Goal: Check status: Check status

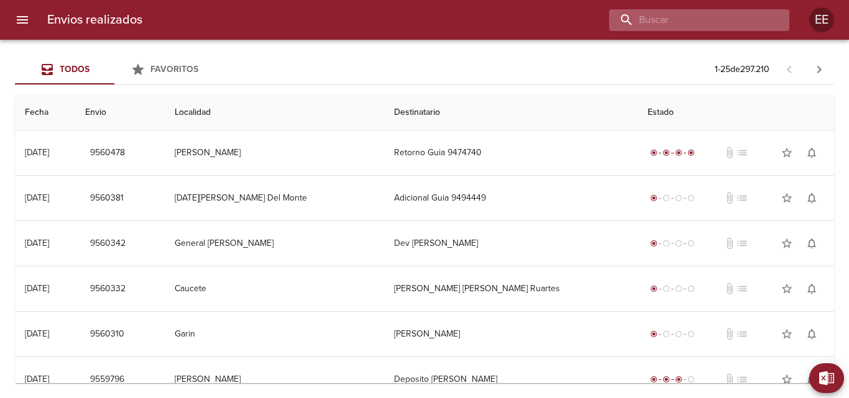
click at [718, 19] on input "buscar" at bounding box center [688, 20] width 159 height 22
type input "[PERSON_NAME]"
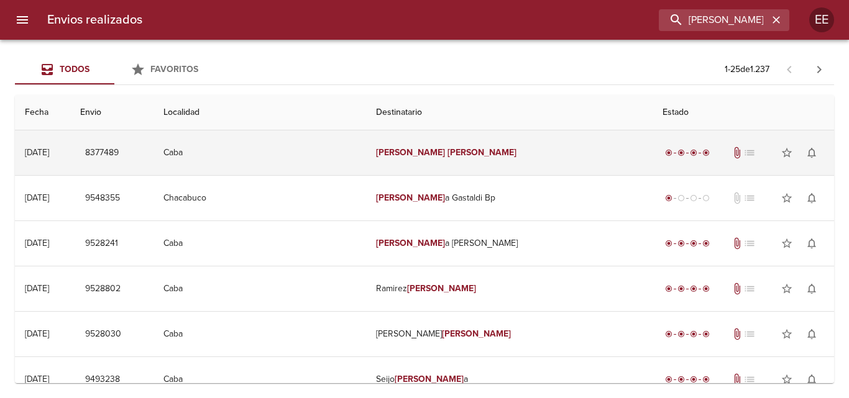
click at [455, 158] on td "[PERSON_NAME]" at bounding box center [509, 152] width 286 height 45
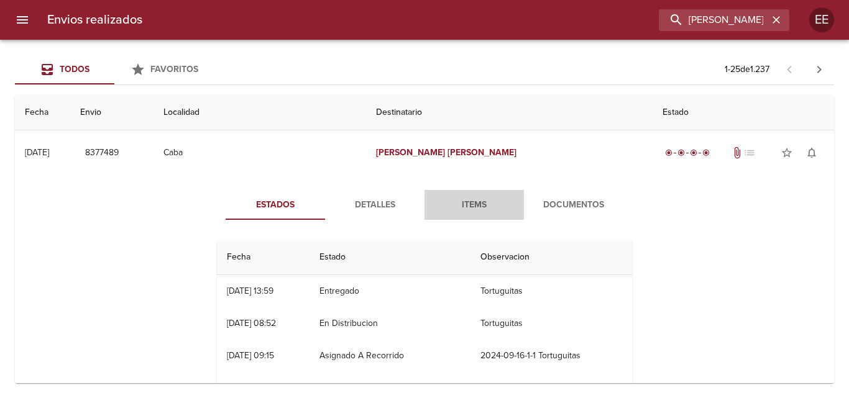
click at [460, 201] on span "Items" at bounding box center [474, 206] width 85 height 16
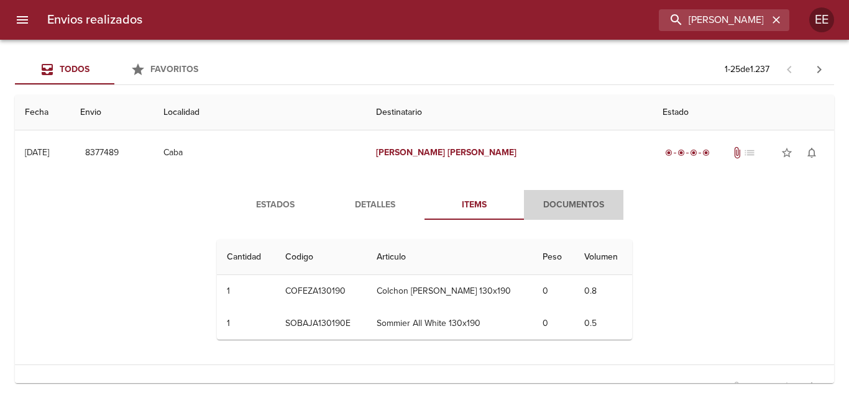
click at [562, 208] on span "Documentos" at bounding box center [573, 206] width 85 height 16
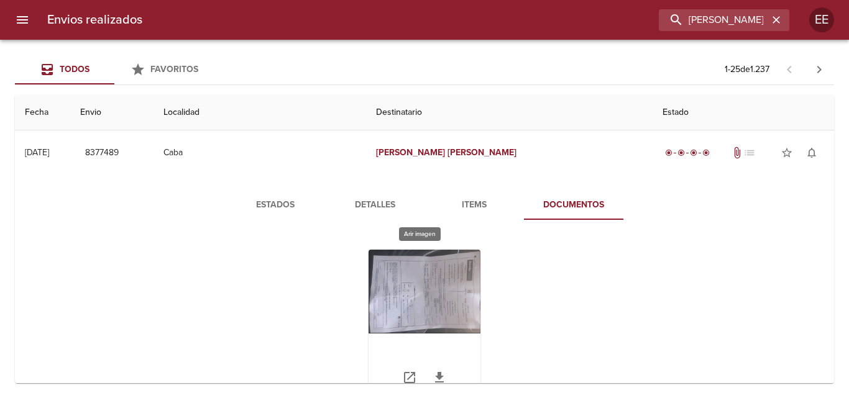
click at [400, 273] on div "Tabla de envíos del cliente" at bounding box center [424, 327] width 112 height 155
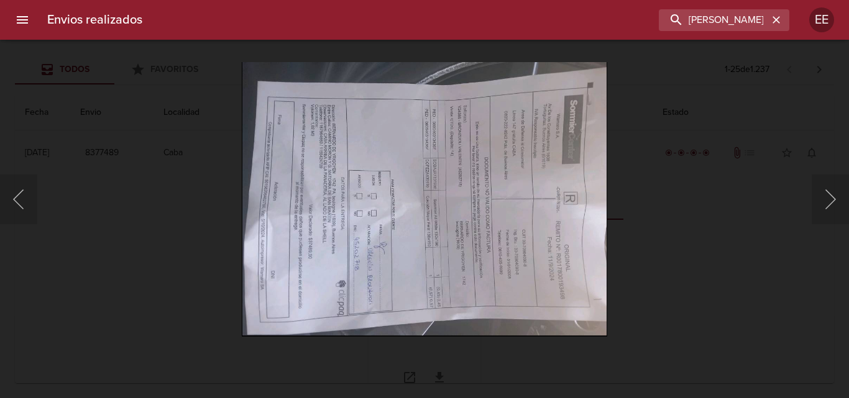
click at [400, 273] on img "Lightbox" at bounding box center [424, 199] width 365 height 274
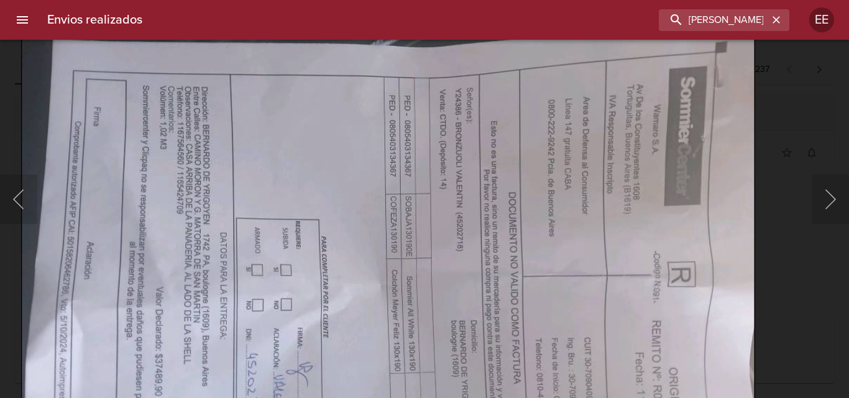
click at [321, 332] on img "Lightbox" at bounding box center [387, 276] width 733 height 551
click at [15, 199] on button "Anterior" at bounding box center [18, 200] width 37 height 50
click at [792, 111] on div "Lightbox" at bounding box center [424, 199] width 849 height 398
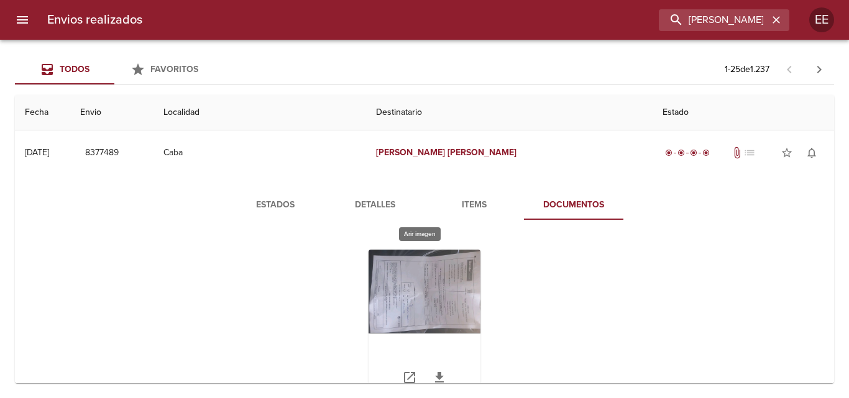
click at [441, 306] on div "Tabla de envíos del cliente" at bounding box center [424, 327] width 112 height 155
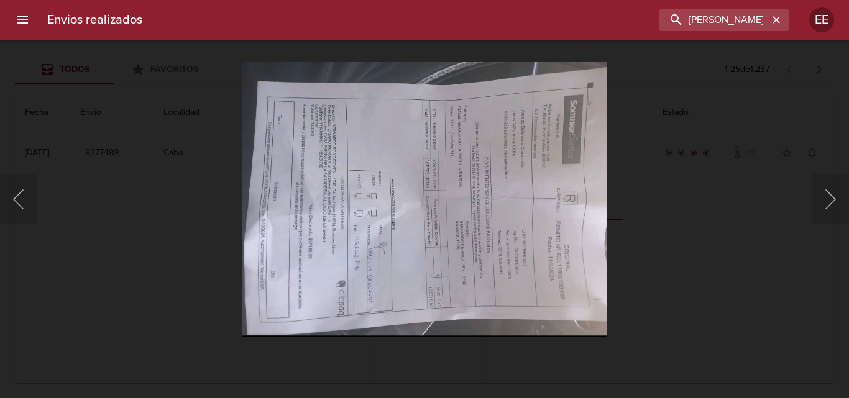
click at [551, 272] on img "Lightbox" at bounding box center [424, 199] width 365 height 274
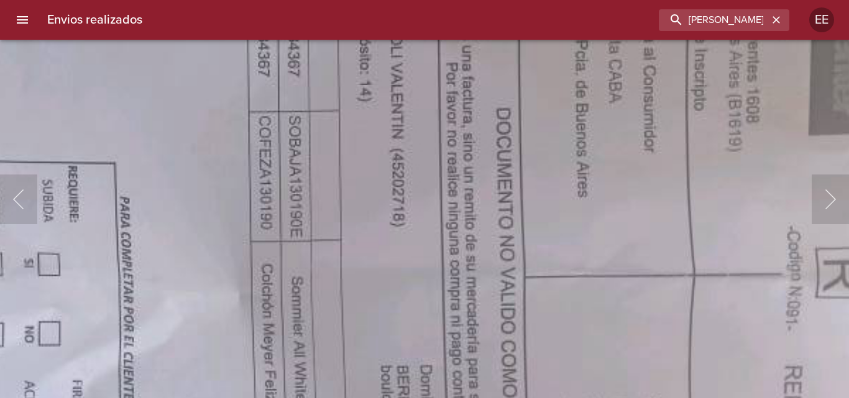
click at [386, 367] on img "Lightbox" at bounding box center [253, 277] width 1473 height 1106
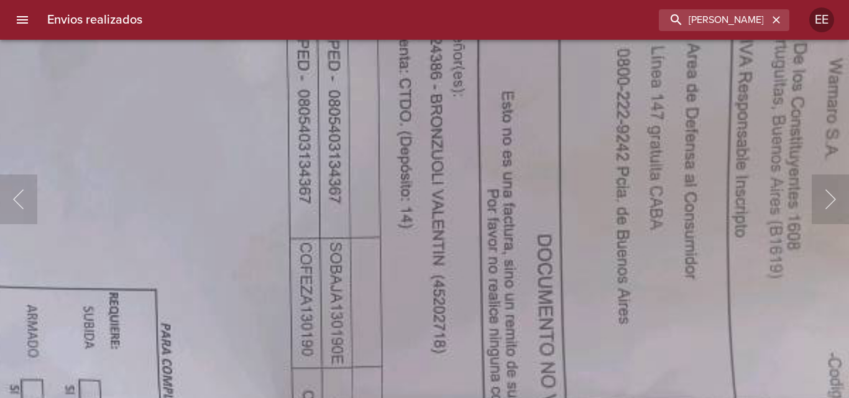
click at [393, 316] on img "Lightbox" at bounding box center [294, 404] width 1473 height 1106
click at [81, 105] on img "Lightbox" at bounding box center [295, 404] width 1473 height 1106
click at [110, 109] on img "Lightbox" at bounding box center [295, 404] width 1473 height 1106
click at [111, 108] on img "Lightbox" at bounding box center [295, 404] width 1473 height 1106
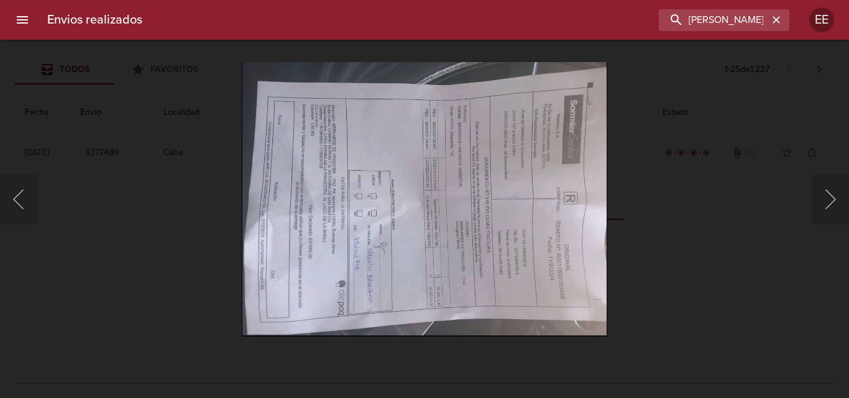
click at [116, 106] on div "Lightbox" at bounding box center [424, 199] width 849 height 398
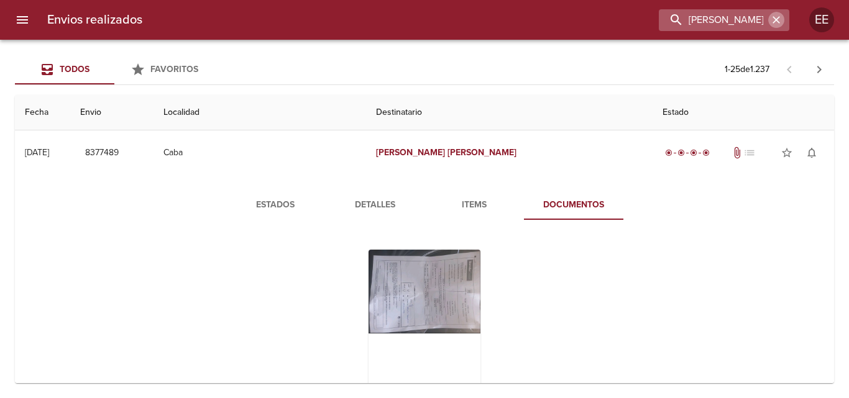
click at [775, 18] on icon "button" at bounding box center [776, 20] width 12 height 12
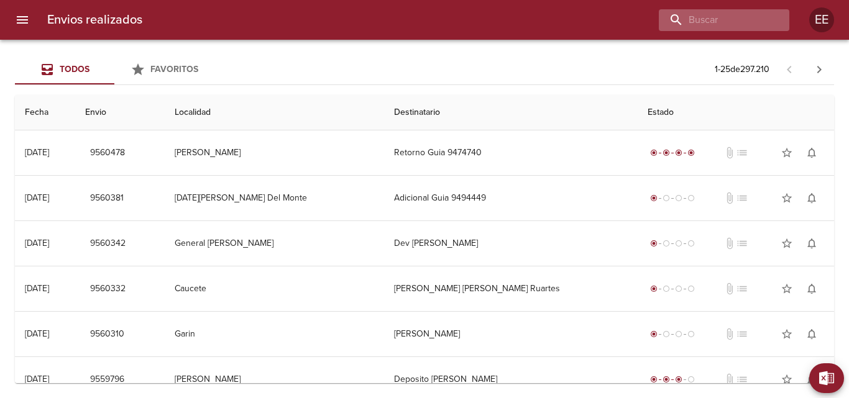
click at [771, 21] on div at bounding box center [724, 20] width 130 height 22
type input "[PERSON_NAME] BAGINAY [PERSON_NAME]"
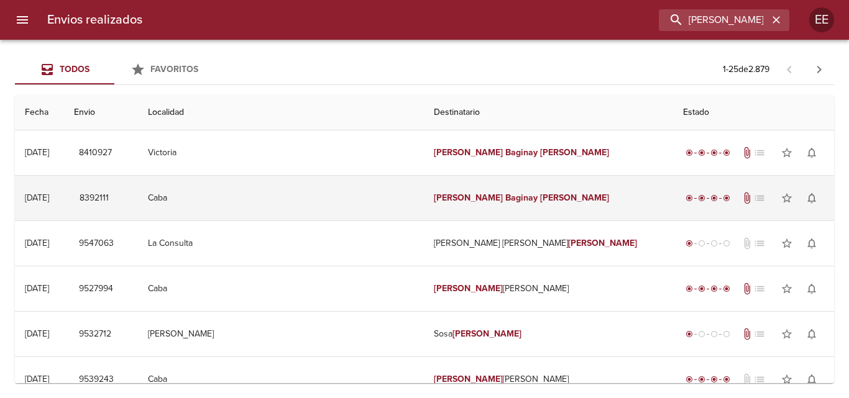
click at [64, 204] on td "[DATE] [DATE]" at bounding box center [39, 198] width 49 height 45
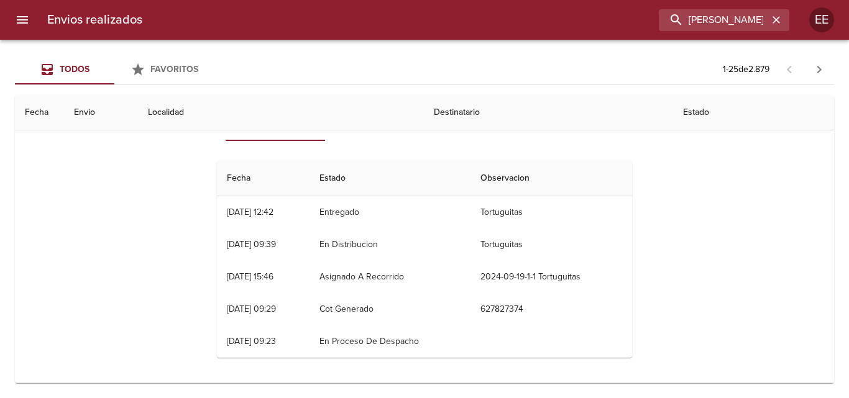
scroll to position [62, 0]
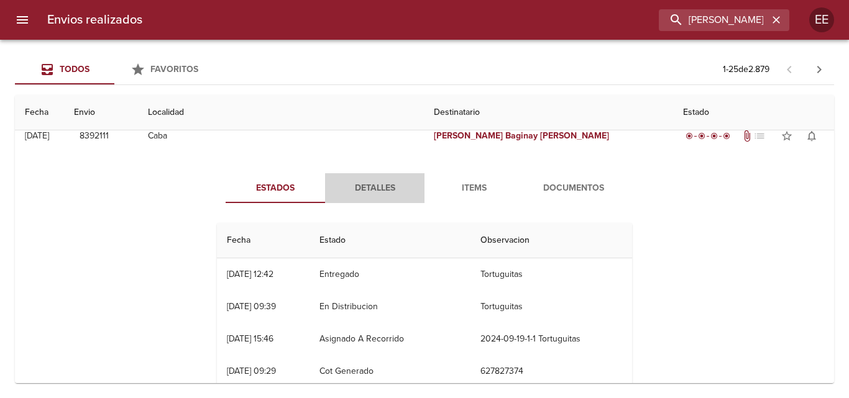
click at [347, 191] on span "Detalles" at bounding box center [374, 189] width 85 height 16
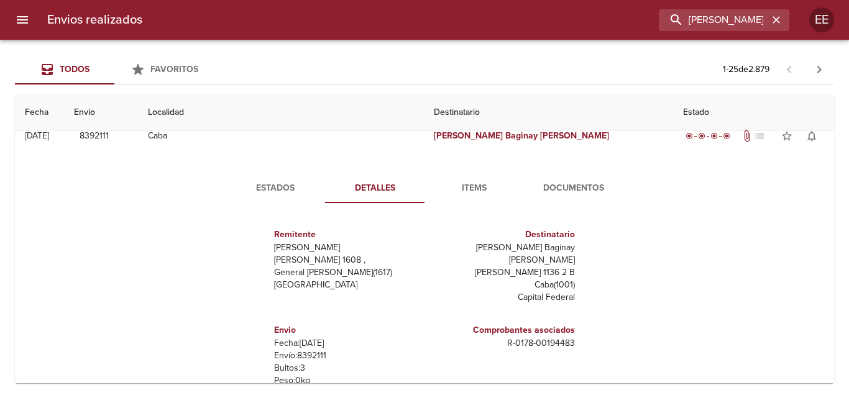
click at [478, 193] on span "Items" at bounding box center [474, 189] width 85 height 16
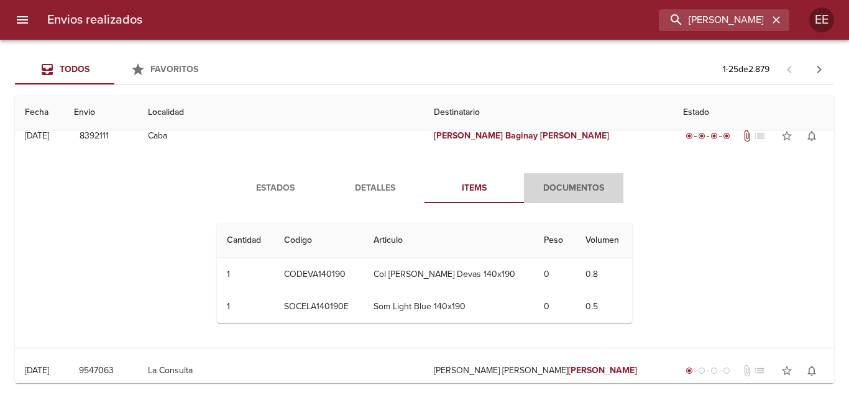
click at [531, 188] on span "Documentos" at bounding box center [573, 189] width 85 height 16
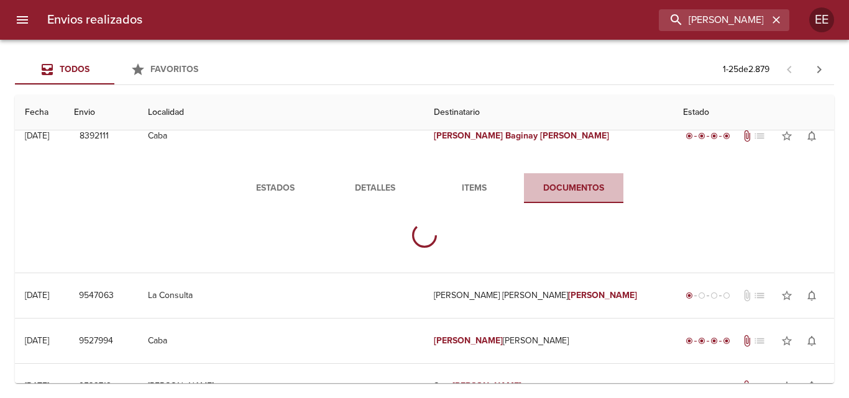
click at [551, 188] on span "Documentos" at bounding box center [573, 189] width 85 height 16
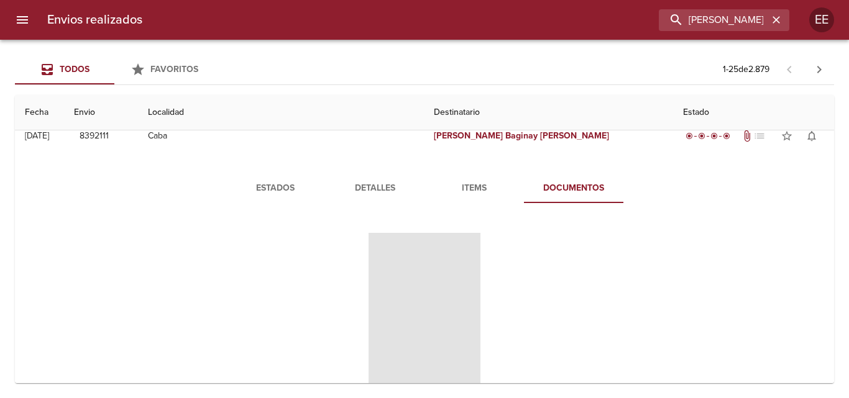
scroll to position [124, 0]
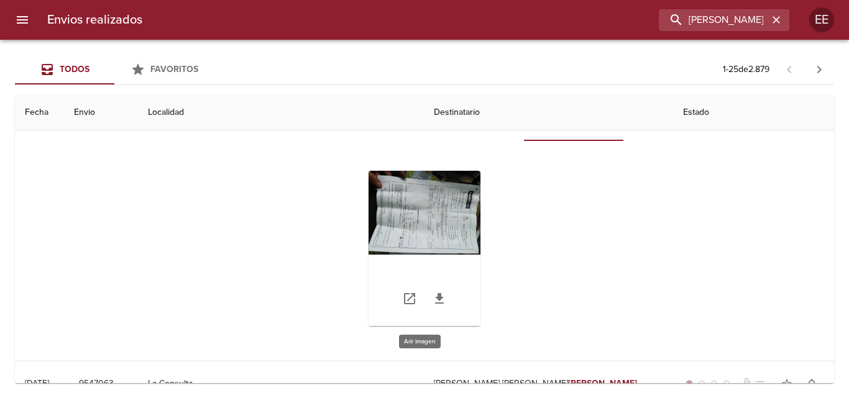
click at [395, 204] on div "Tabla de envíos del cliente" at bounding box center [424, 248] width 112 height 155
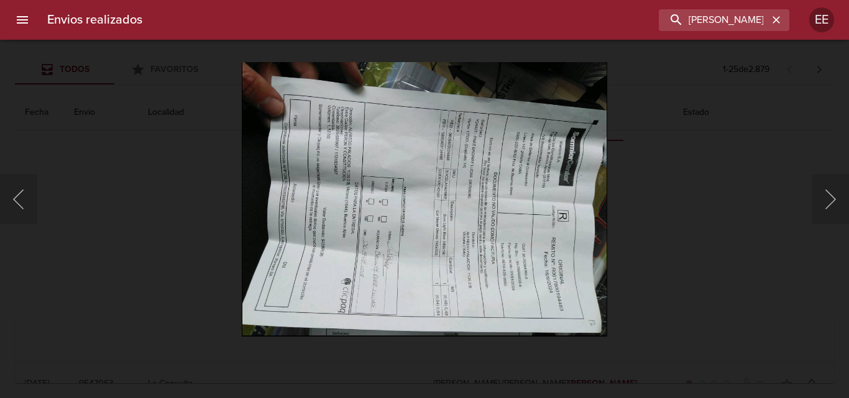
click at [446, 240] on img "Lightbox" at bounding box center [424, 199] width 365 height 274
click at [475, 217] on img "Lightbox" at bounding box center [424, 199] width 365 height 274
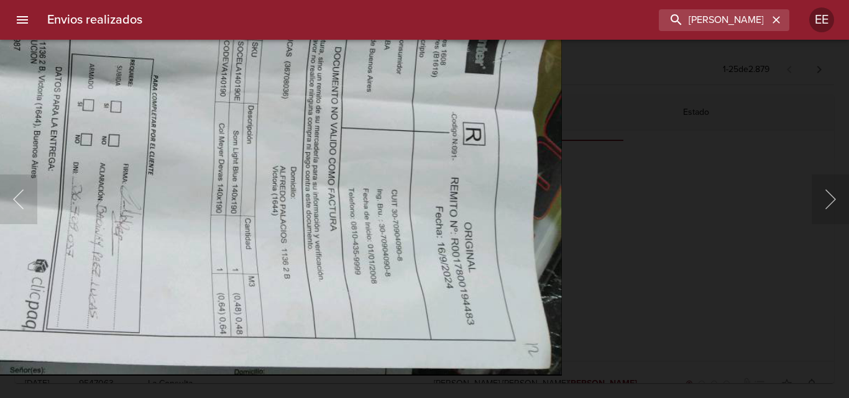
click at [204, 123] on img "Lightbox" at bounding box center [195, 100] width 733 height 551
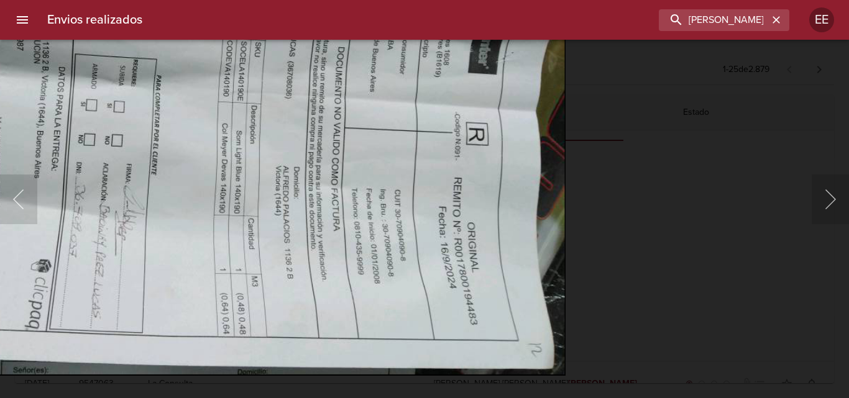
click at [67, 85] on img "Lightbox" at bounding box center [198, 100] width 733 height 551
click at [71, 84] on img "Lightbox" at bounding box center [198, 100] width 733 height 551
click at [91, 82] on img "Lightbox" at bounding box center [198, 100] width 733 height 551
click at [88, 80] on img "Lightbox" at bounding box center [198, 100] width 733 height 551
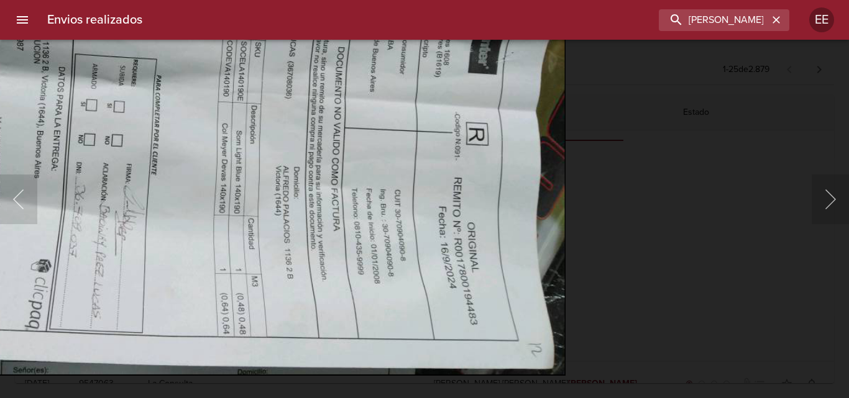
click at [88, 80] on img "Lightbox" at bounding box center [198, 100] width 733 height 551
click at [88, 81] on img "Lightbox" at bounding box center [198, 100] width 733 height 551
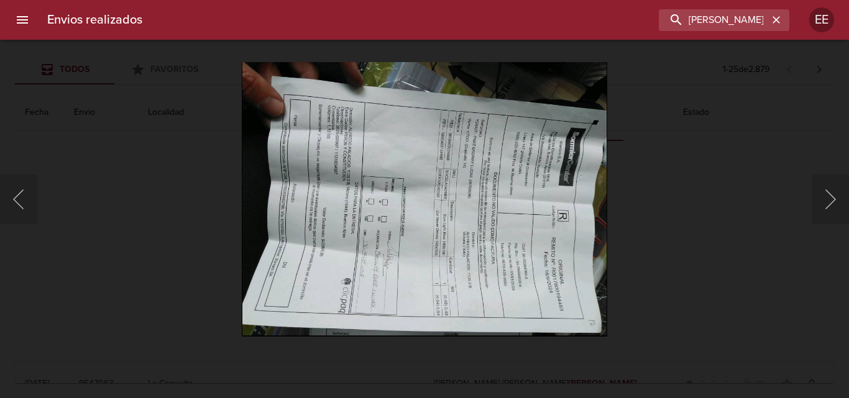
click at [83, 83] on div "Lightbox" at bounding box center [424, 199] width 849 height 398
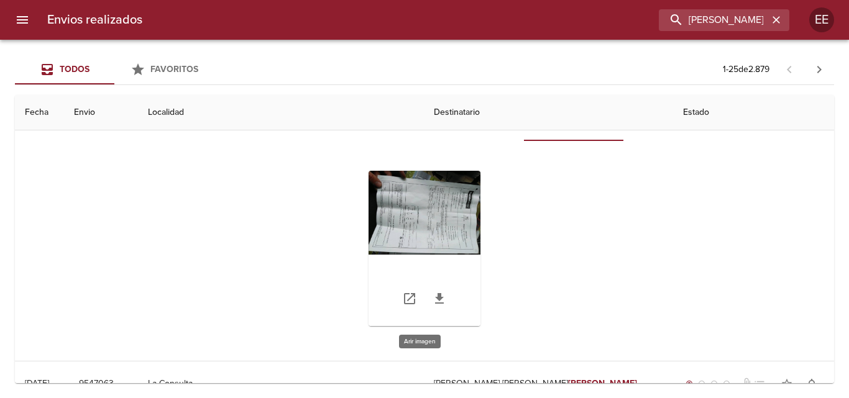
click at [419, 194] on div "Tabla de envíos del cliente" at bounding box center [424, 248] width 112 height 155
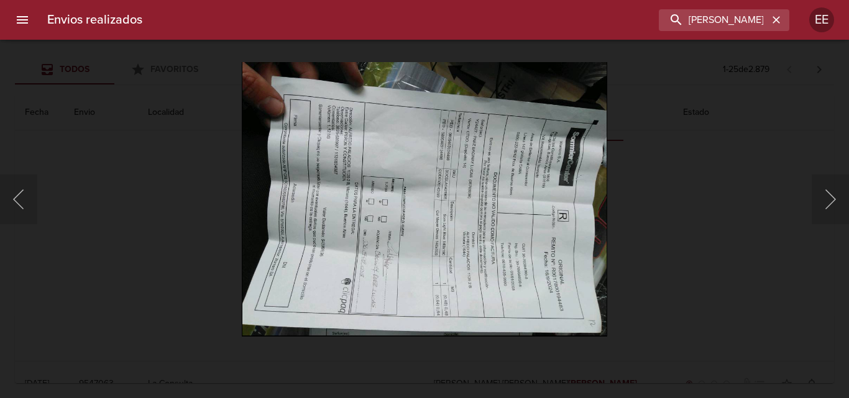
click at [418, 194] on img "Lightbox" at bounding box center [424, 199] width 365 height 274
click at [429, 195] on img "Lightbox" at bounding box center [424, 199] width 365 height 274
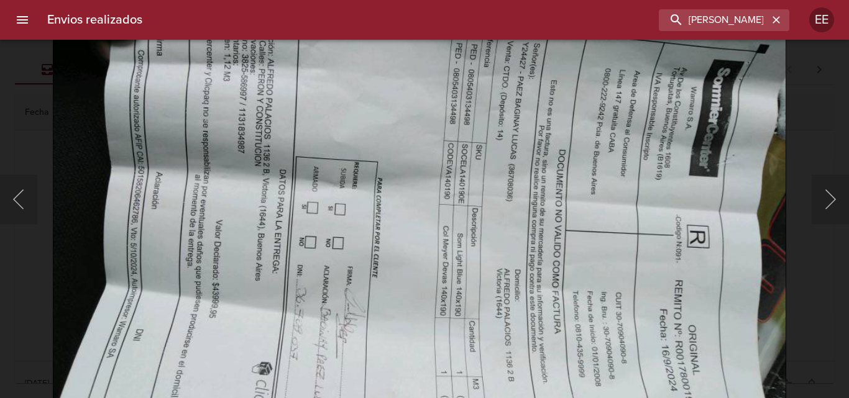
click at [76, 68] on img "Lightbox" at bounding box center [419, 203] width 733 height 551
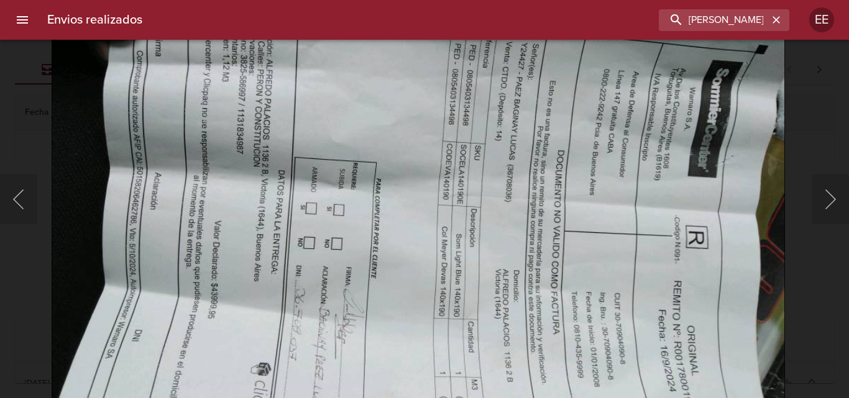
click at [76, 68] on img "Lightbox" at bounding box center [418, 204] width 733 height 551
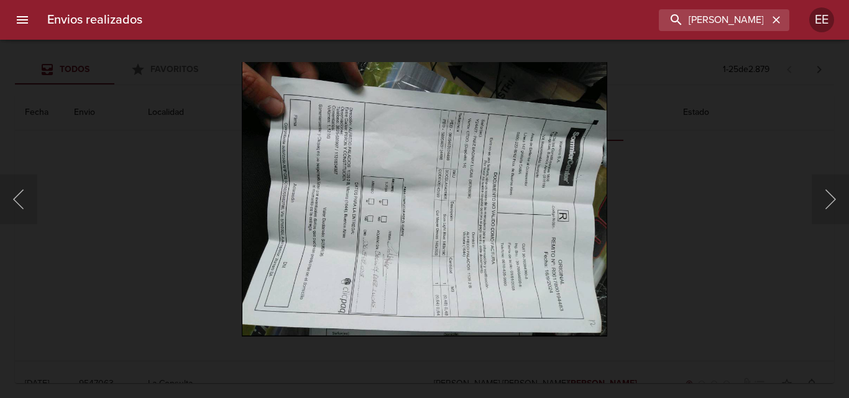
click at [78, 79] on div "Lightbox" at bounding box center [424, 199] width 849 height 398
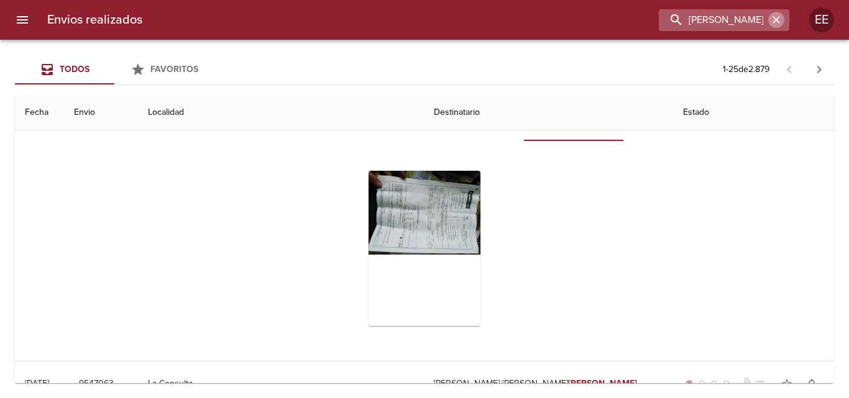
click at [780, 21] on icon "button" at bounding box center [776, 20] width 12 height 12
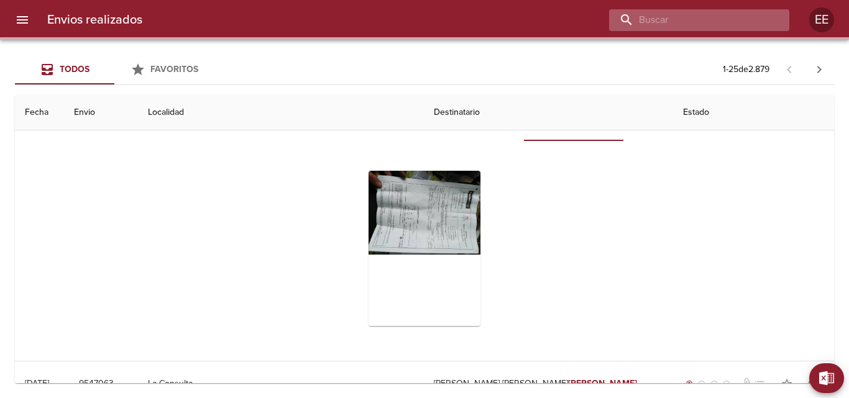
click at [749, 20] on input "buscar" at bounding box center [688, 20] width 159 height 22
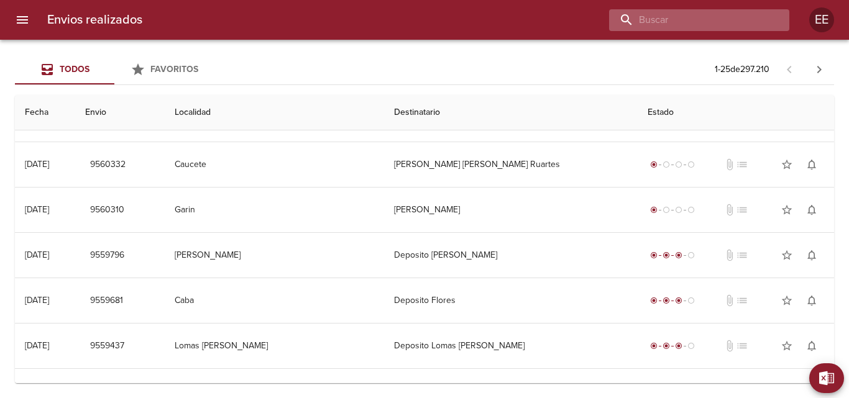
scroll to position [0, 0]
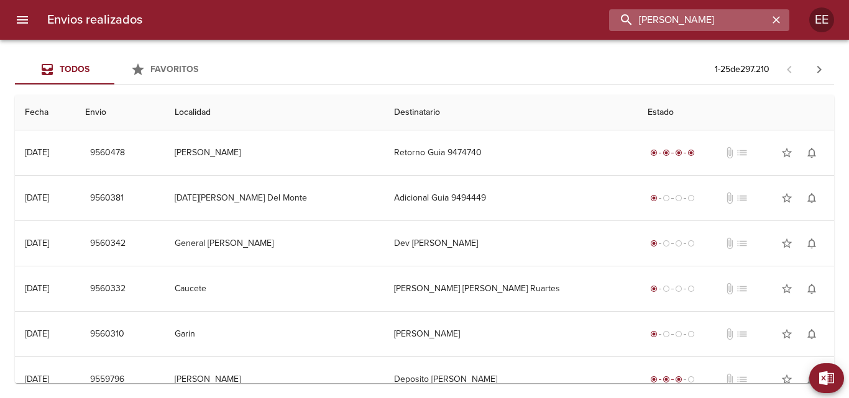
type input "[PERSON_NAME]"
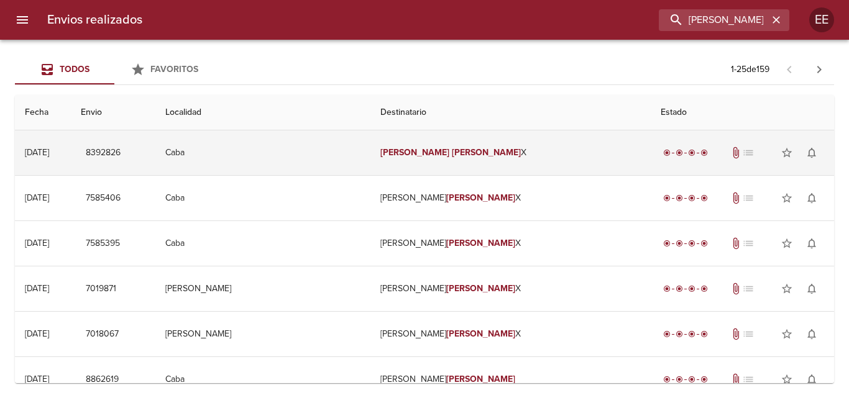
click at [353, 153] on td "Caba" at bounding box center [262, 152] width 215 height 45
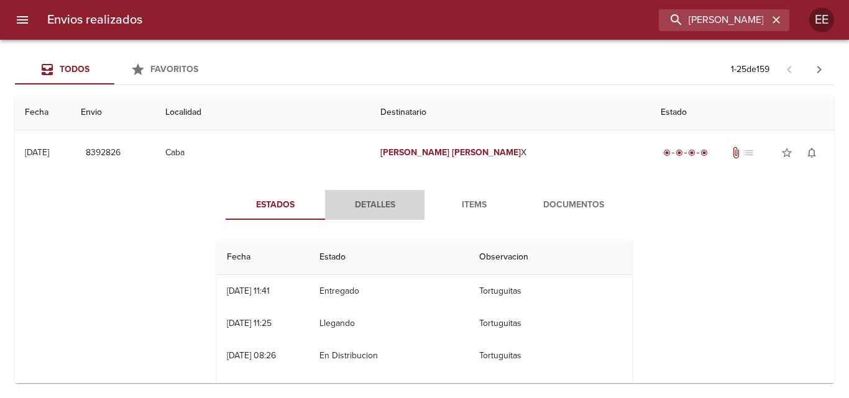
click at [367, 206] on span "Detalles" at bounding box center [374, 206] width 85 height 16
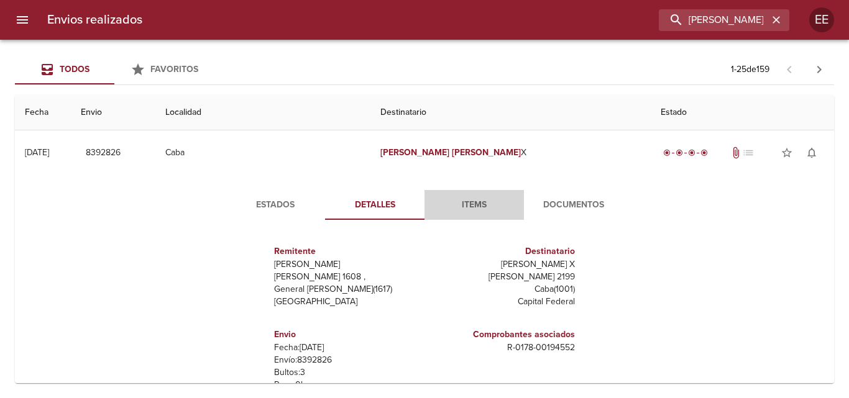
click at [479, 209] on span "Items" at bounding box center [474, 206] width 85 height 16
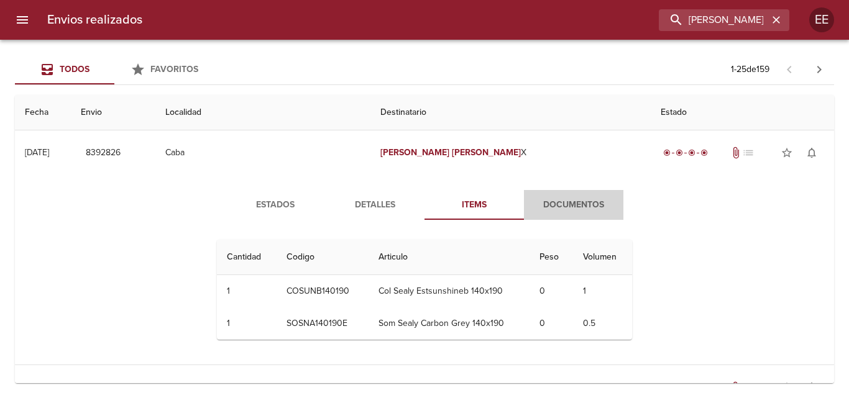
click at [567, 213] on span "Documentos" at bounding box center [573, 206] width 85 height 16
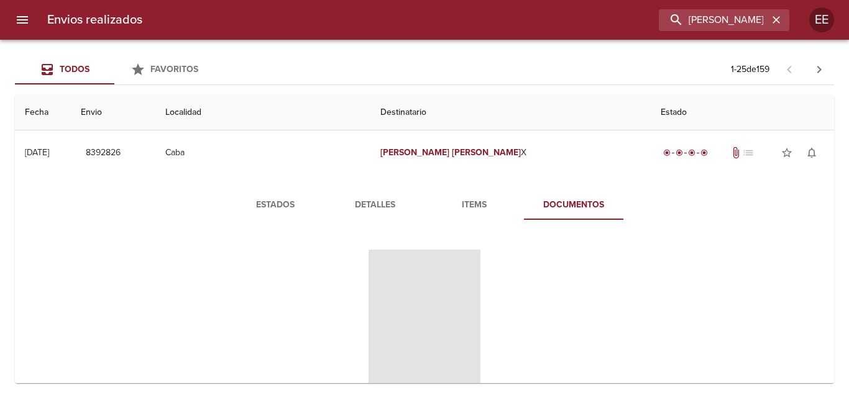
scroll to position [62, 0]
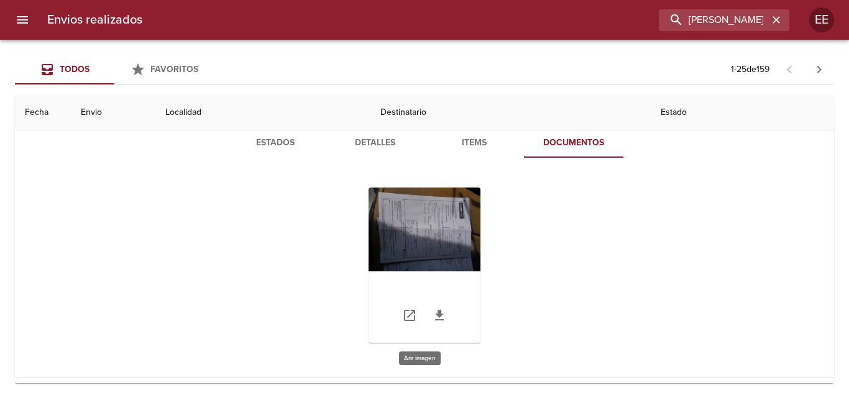
click at [426, 254] on div "Tabla de envíos del cliente" at bounding box center [424, 265] width 112 height 155
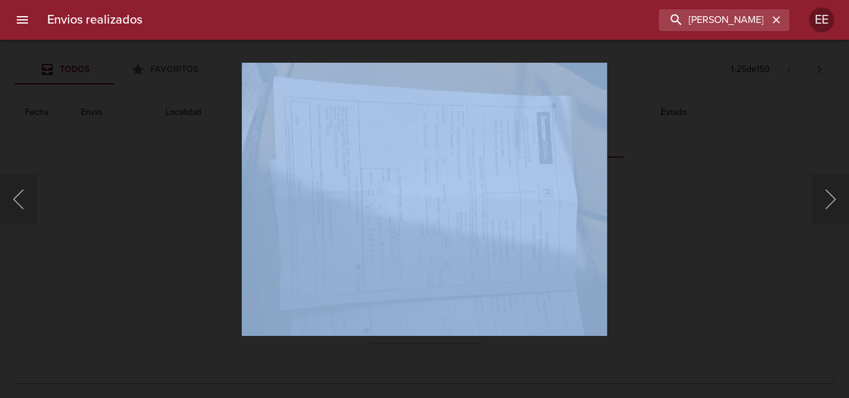
click at [565, 225] on img "Lightbox" at bounding box center [424, 199] width 365 height 274
click at [104, 114] on div "Lightbox" at bounding box center [424, 199] width 849 height 398
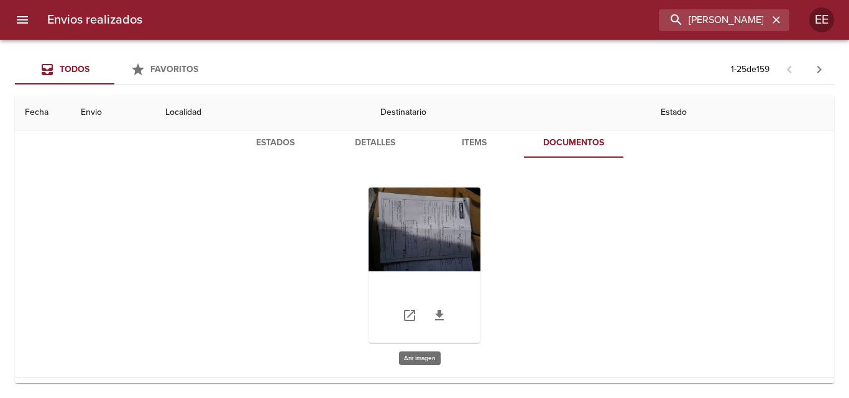
click at [424, 208] on div "Tabla de envíos del cliente" at bounding box center [424, 265] width 112 height 155
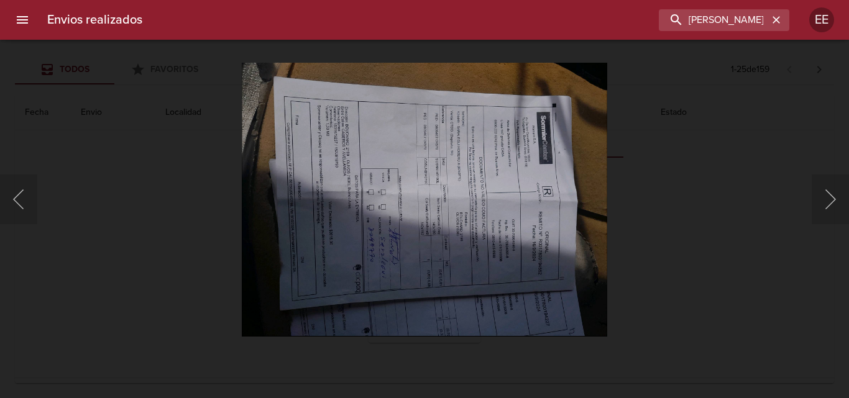
click at [424, 208] on img "Lightbox" at bounding box center [424, 199] width 365 height 274
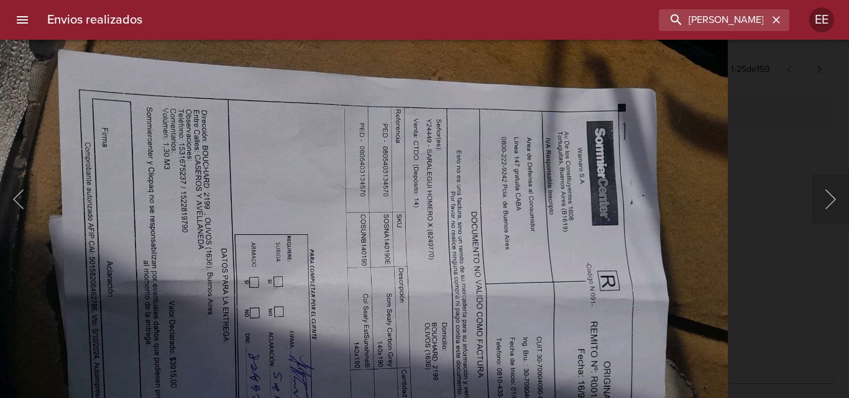
click at [311, 286] on img "Lightbox" at bounding box center [361, 296] width 734 height 551
